Goal: Navigation & Orientation: Find specific page/section

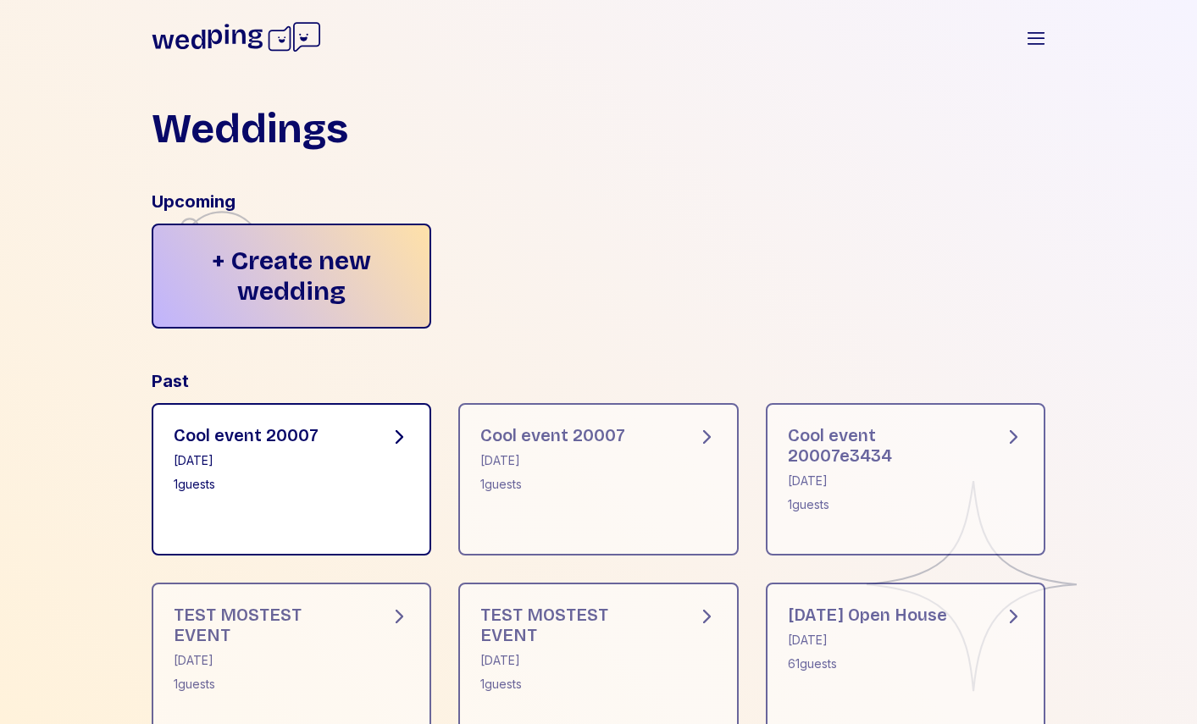
click at [308, 506] on div "Cool event 20007 September 26, 2025 1 guests" at bounding box center [292, 479] width 280 height 153
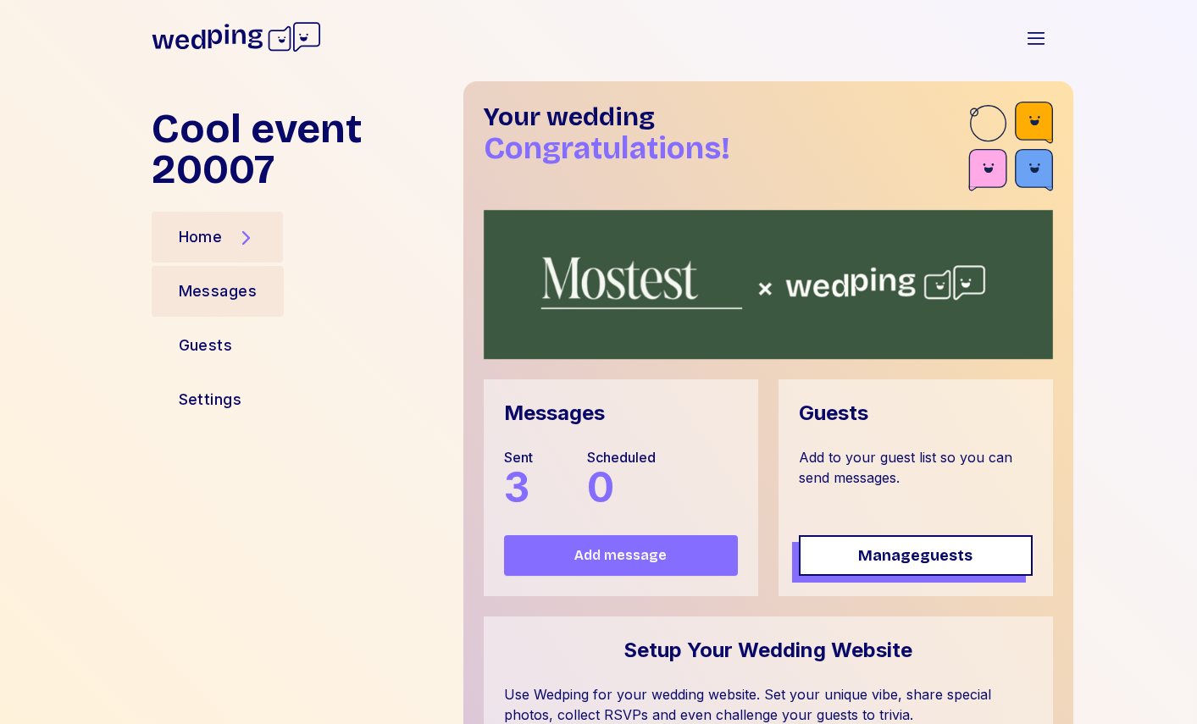
click at [214, 295] on div "Messages" at bounding box center [218, 292] width 79 height 24
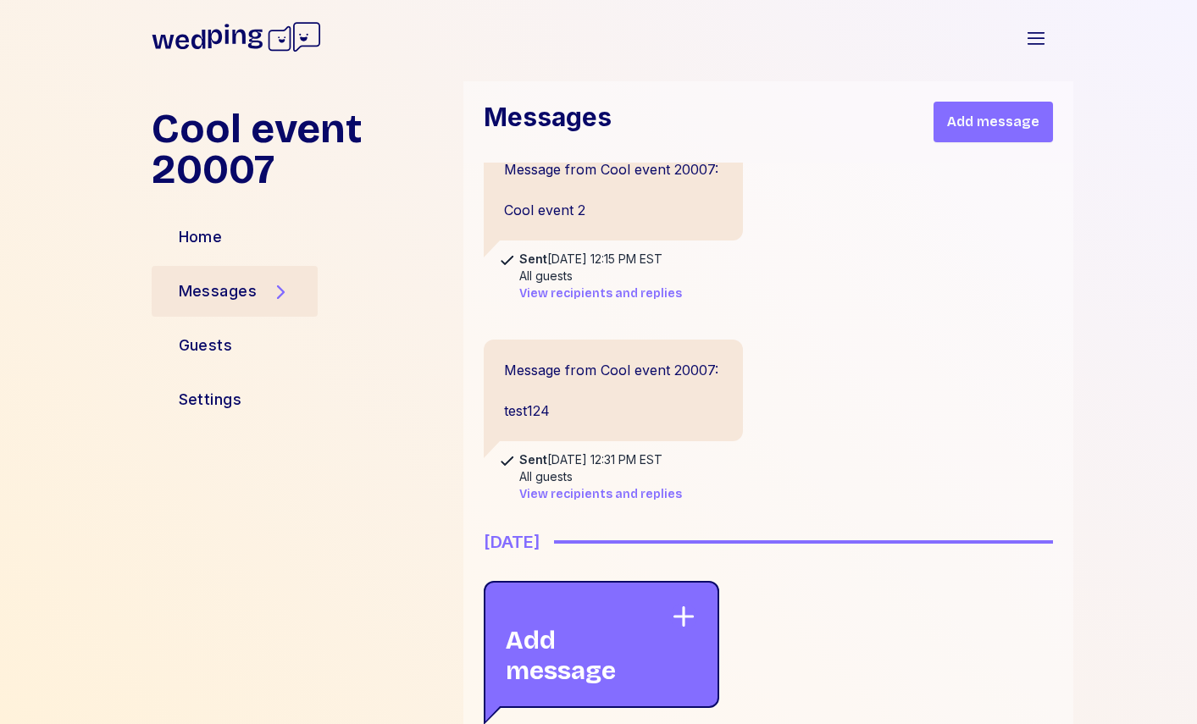
scroll to position [388, 0]
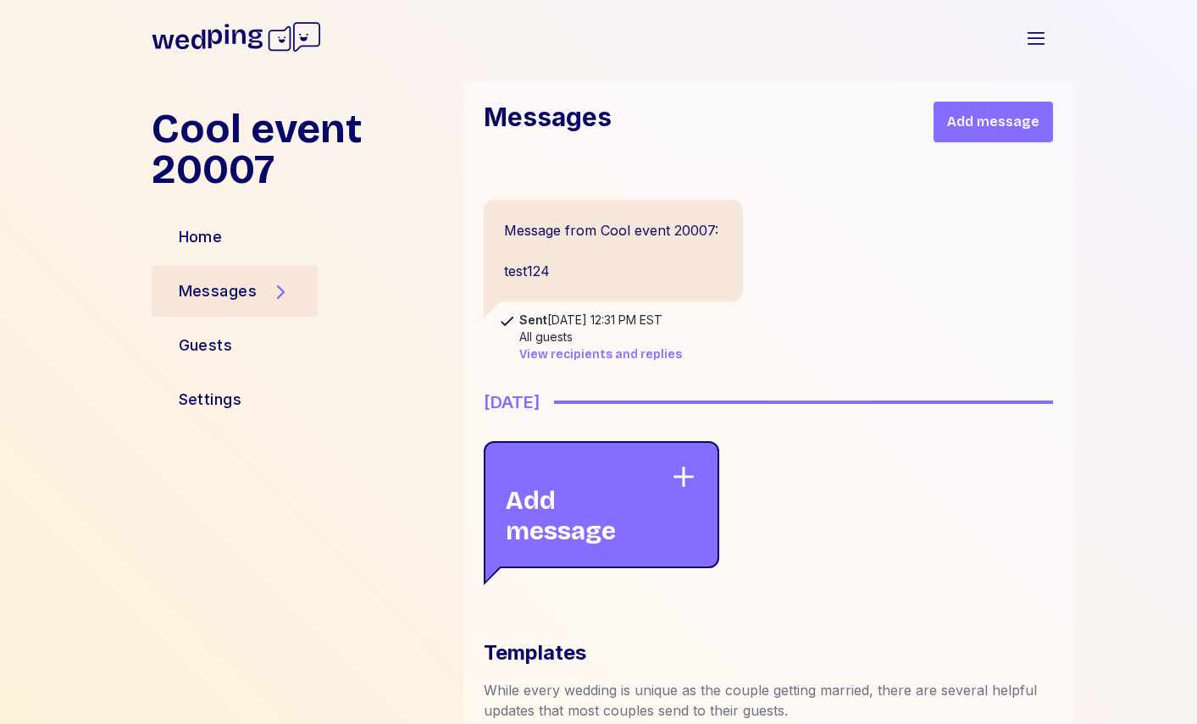
click at [230, 36] on icon at bounding box center [236, 37] width 169 height 54
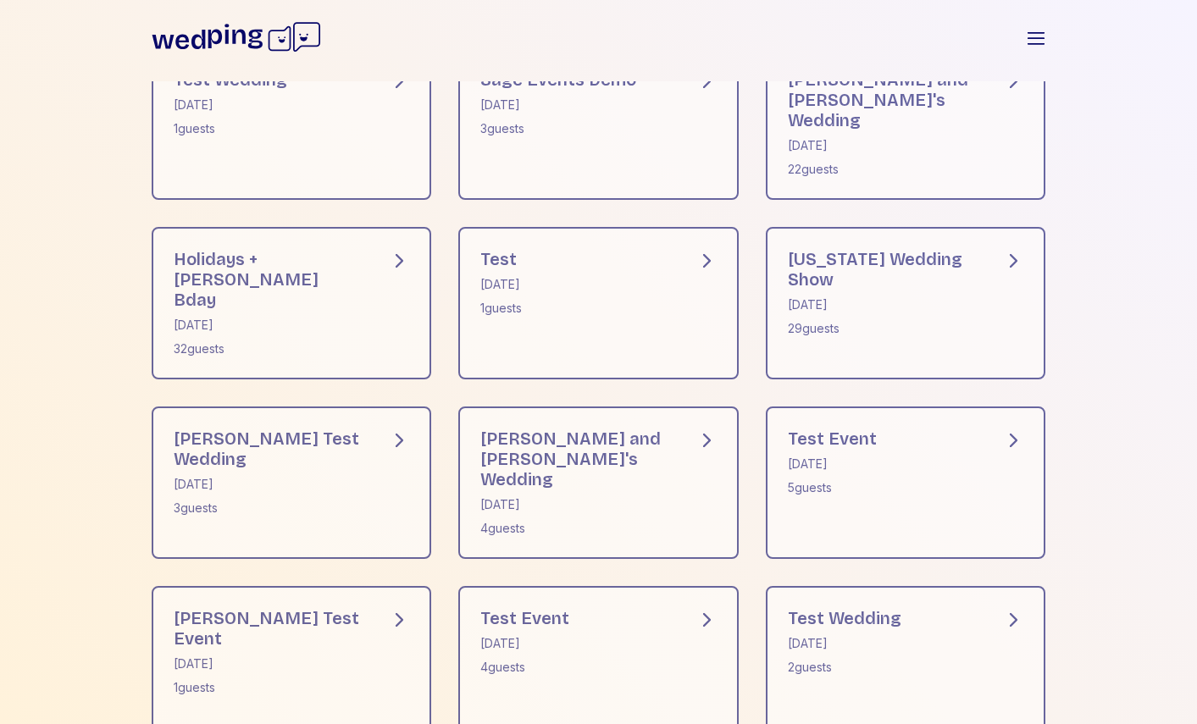
scroll to position [1644, 0]
